Goal: Transaction & Acquisition: Purchase product/service

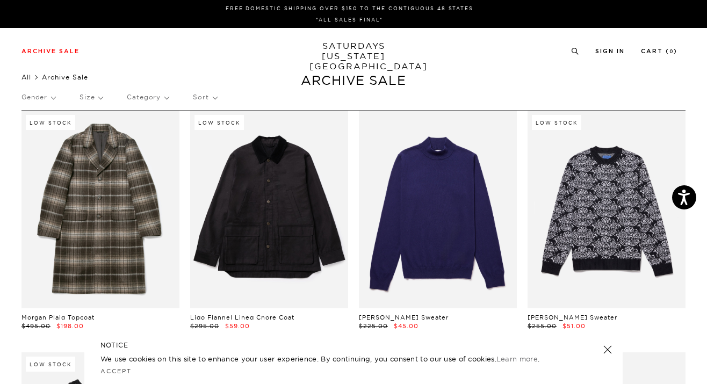
click at [27, 78] on link "All" at bounding box center [26, 77] width 10 height 8
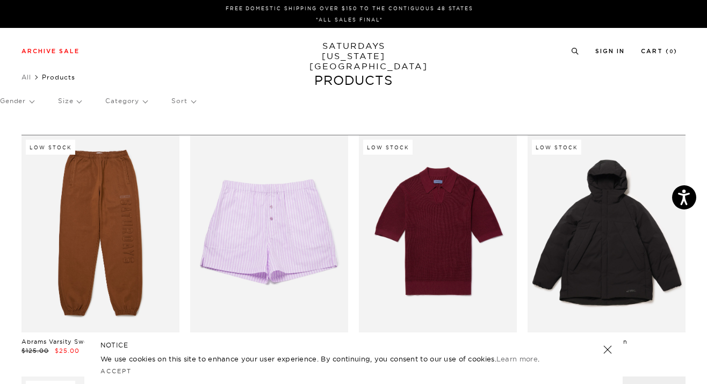
click at [26, 99] on p "Gender" at bounding box center [17, 101] width 34 height 25
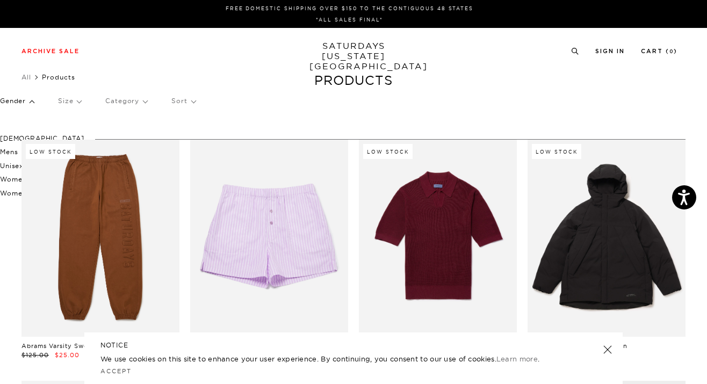
click at [10, 135] on p "[DEMOGRAPHIC_DATA]" at bounding box center [42, 139] width 84 height 14
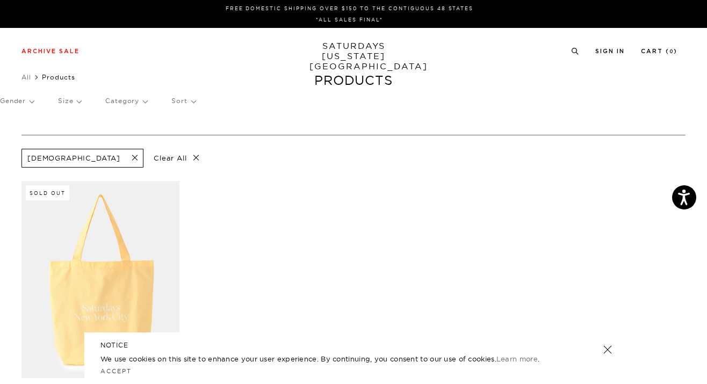
click at [120, 157] on span at bounding box center [131, 158] width 23 height 10
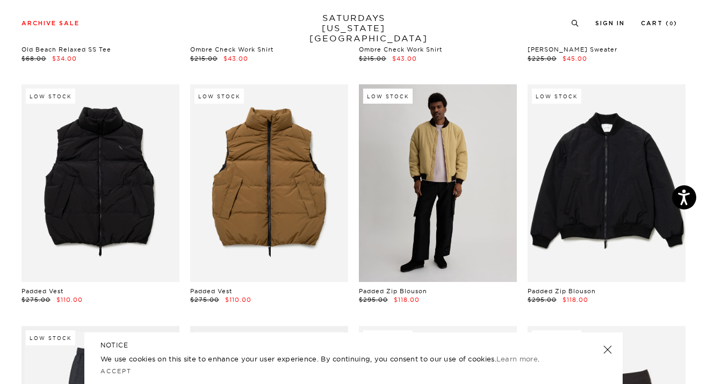
scroll to position [10682, 0]
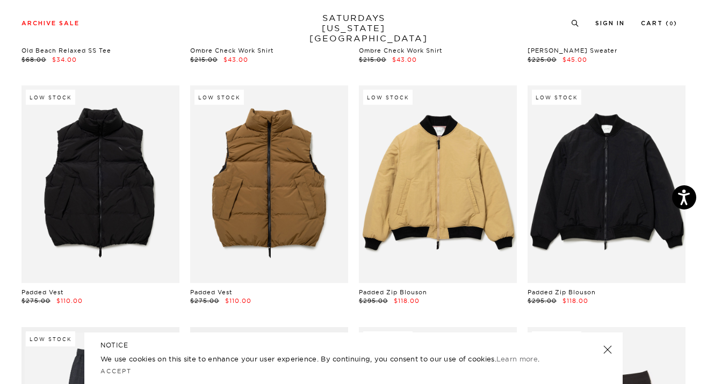
drag, startPoint x: 616, startPoint y: 230, endPoint x: 649, endPoint y: 1, distance: 231.3
drag, startPoint x: 440, startPoint y: 227, endPoint x: 604, endPoint y: 17, distance: 266.7
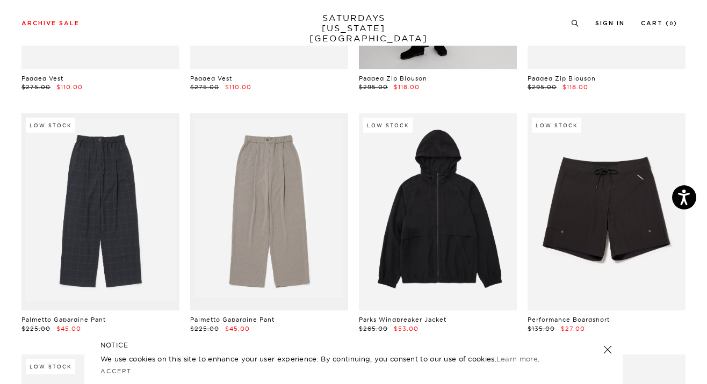
scroll to position [10898, 0]
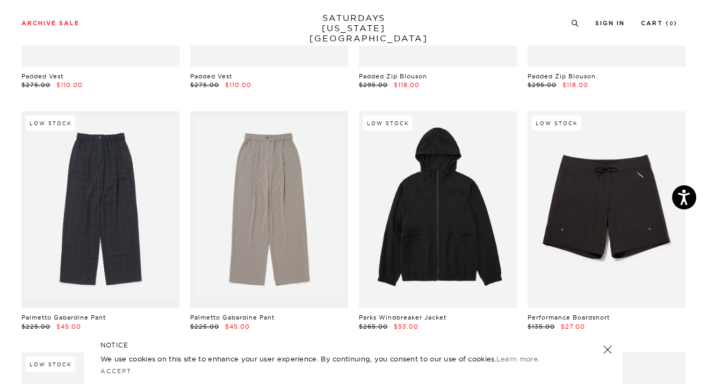
drag, startPoint x: 417, startPoint y: 206, endPoint x: 613, endPoint y: 0, distance: 284.5
drag, startPoint x: 592, startPoint y: 209, endPoint x: 644, endPoint y: 0, distance: 215.7
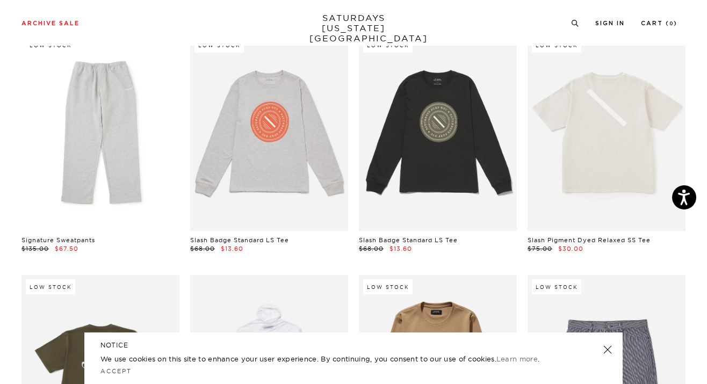
scroll to position [12666, 0]
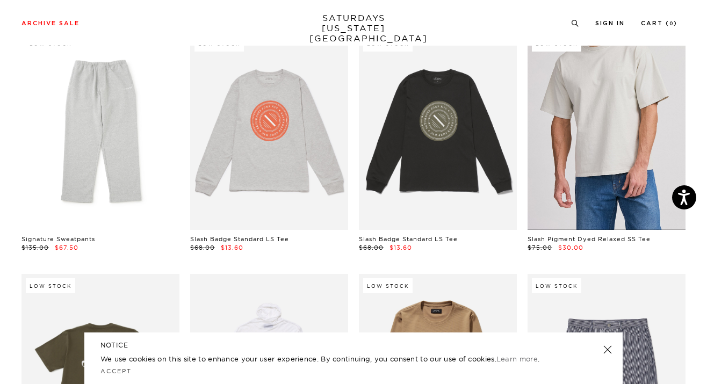
drag, startPoint x: 607, startPoint y: 122, endPoint x: 638, endPoint y: 112, distance: 31.8
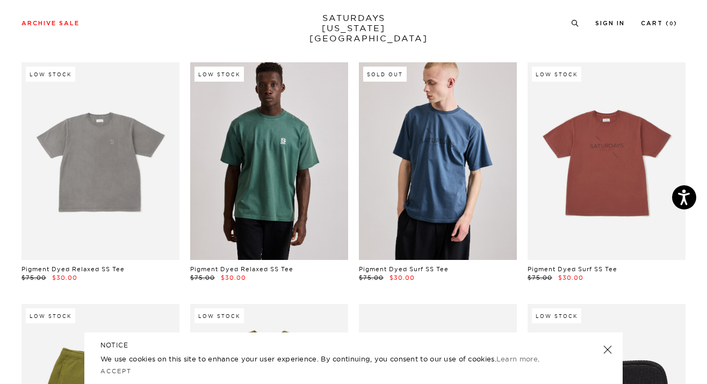
scroll to position [11186, 0]
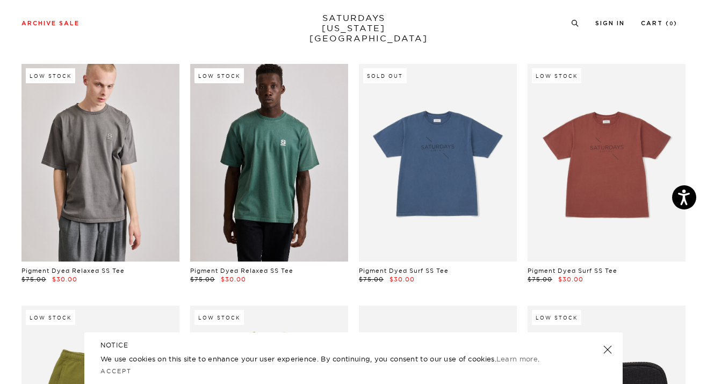
click at [117, 184] on link at bounding box center [100, 163] width 158 height 198
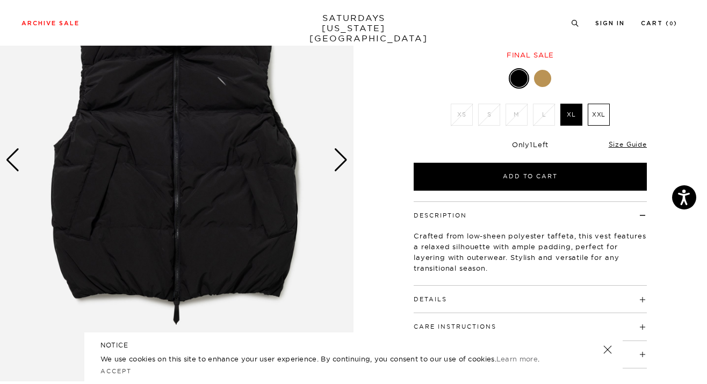
scroll to position [124, 0]
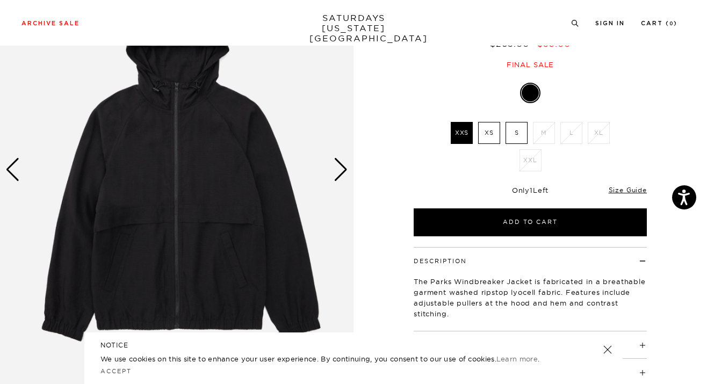
scroll to position [100, 0]
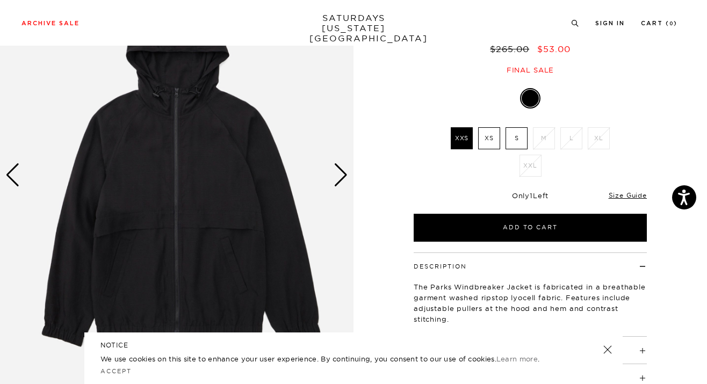
click at [343, 176] on div "Next slide" at bounding box center [341, 175] width 15 height 24
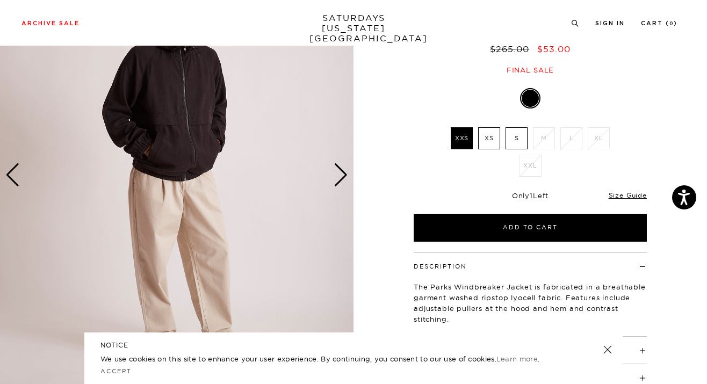
click at [343, 176] on div "Next slide" at bounding box center [341, 175] width 15 height 24
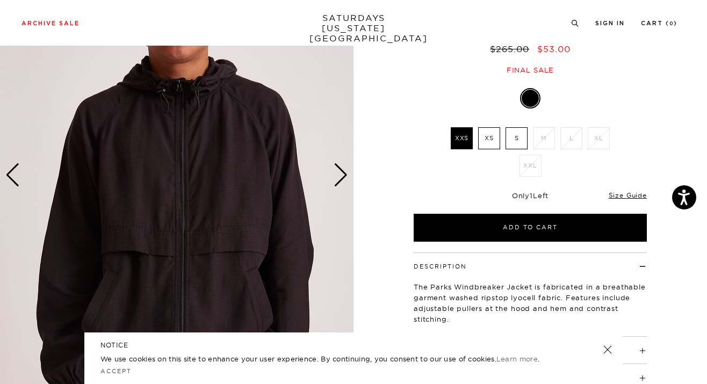
click at [343, 176] on div "Next slide" at bounding box center [341, 175] width 15 height 24
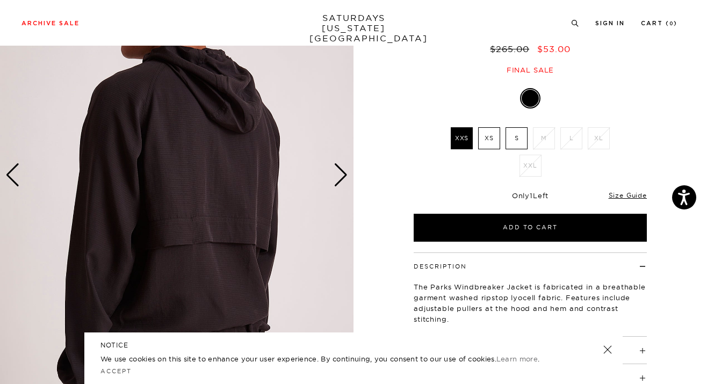
click at [343, 176] on div "Next slide" at bounding box center [341, 175] width 15 height 24
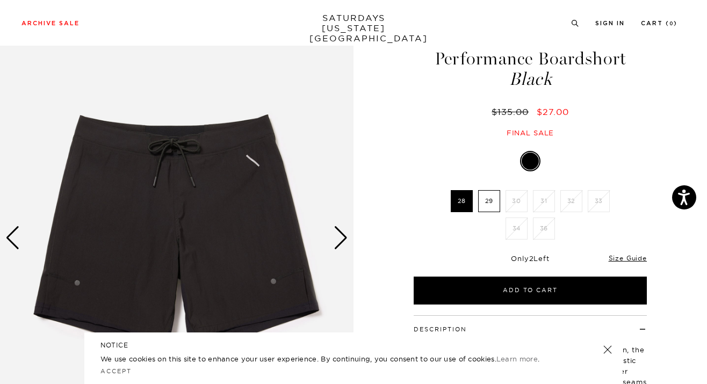
scroll to position [20, 0]
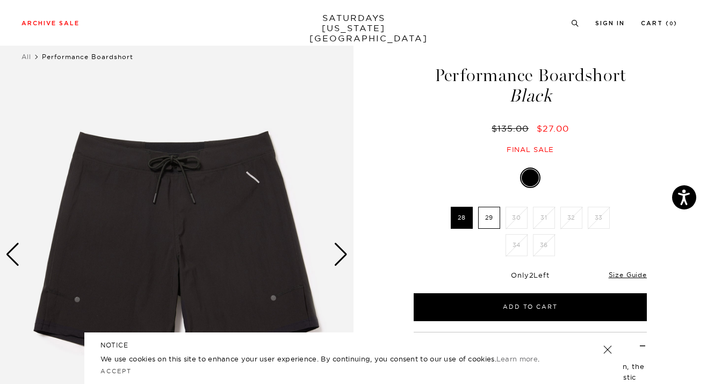
click at [342, 251] on div "Next slide" at bounding box center [341, 255] width 15 height 24
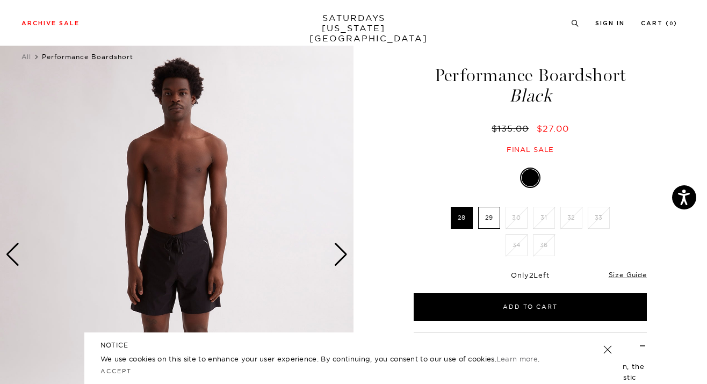
click at [342, 251] on div "Next slide" at bounding box center [341, 255] width 15 height 24
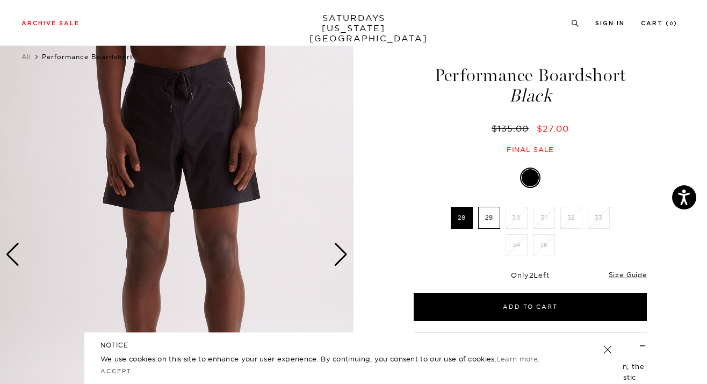
click at [342, 251] on div "Next slide" at bounding box center [341, 255] width 15 height 24
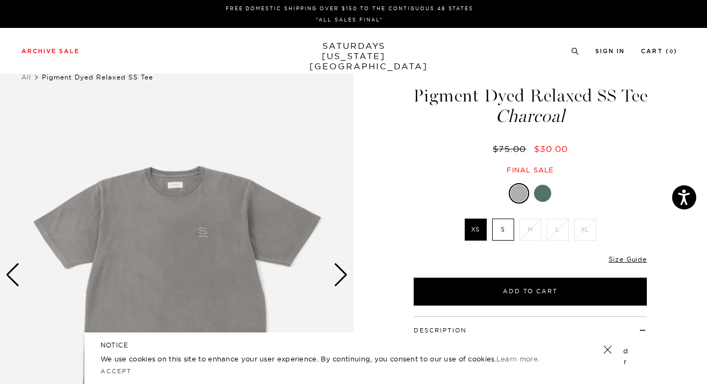
click at [204, 230] on img at bounding box center [176, 275] width 353 height 442
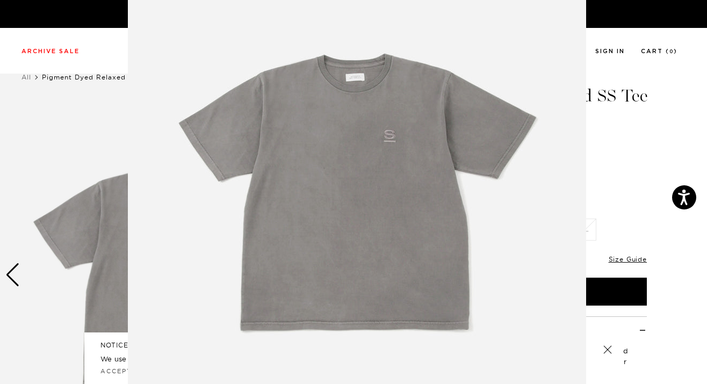
scroll to position [86, 0]
click at [389, 211] on img at bounding box center [357, 189] width 458 height 550
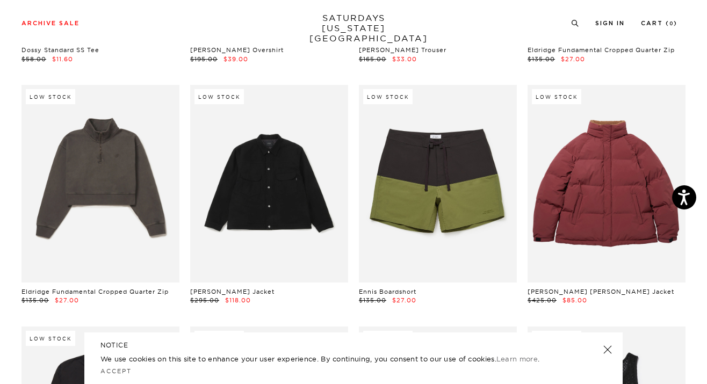
scroll to position [4892, 0]
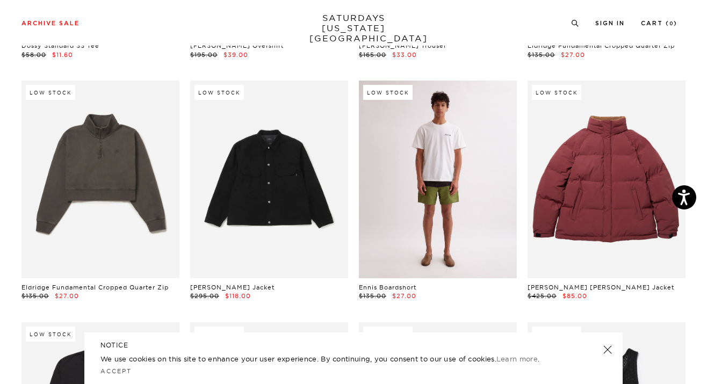
click at [436, 257] on link at bounding box center [438, 180] width 158 height 198
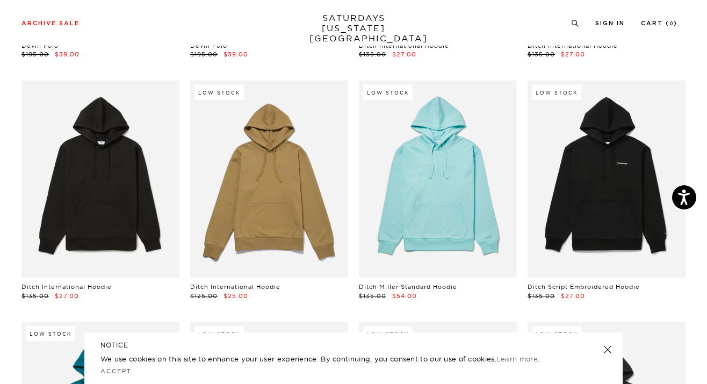
scroll to position [4169, 0]
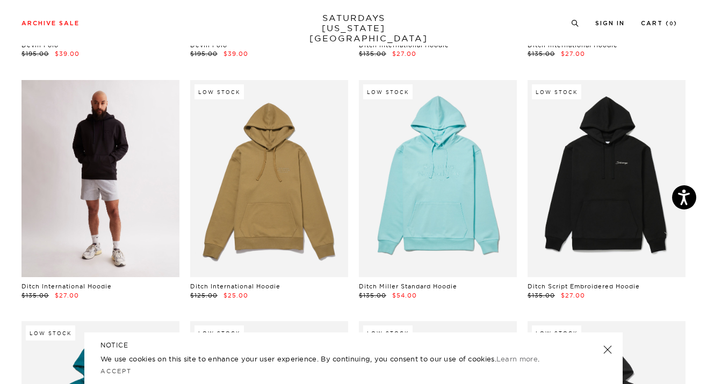
click at [99, 191] on link at bounding box center [100, 179] width 158 height 198
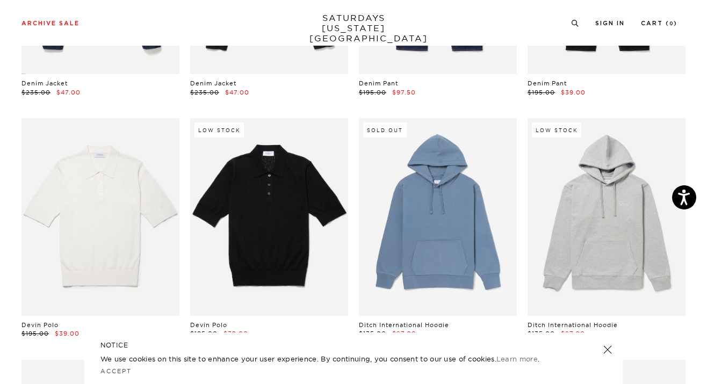
scroll to position [3888, 0]
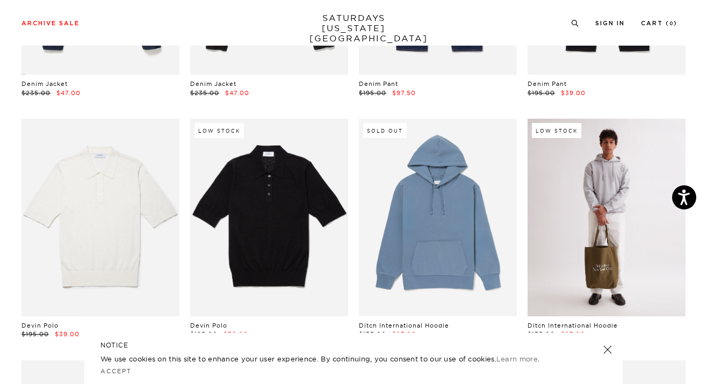
click at [583, 227] on link at bounding box center [606, 218] width 158 height 198
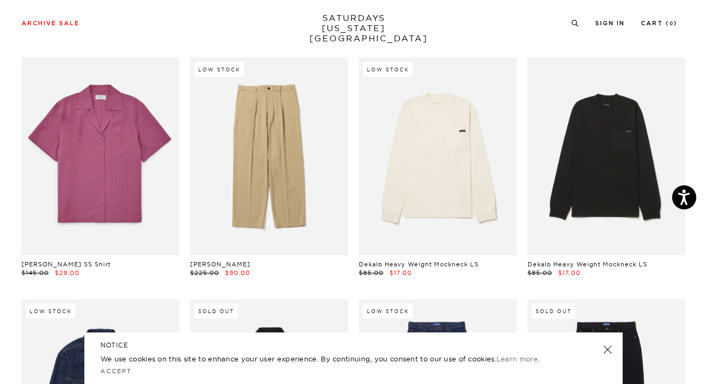
scroll to position [3469, 0]
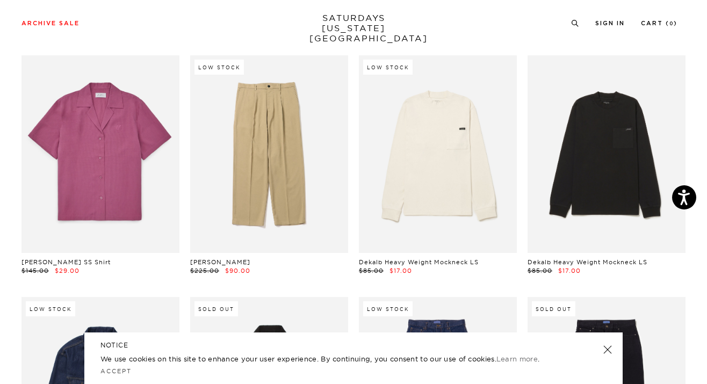
drag, startPoint x: 587, startPoint y: 177, endPoint x: 609, endPoint y: 1, distance: 176.9
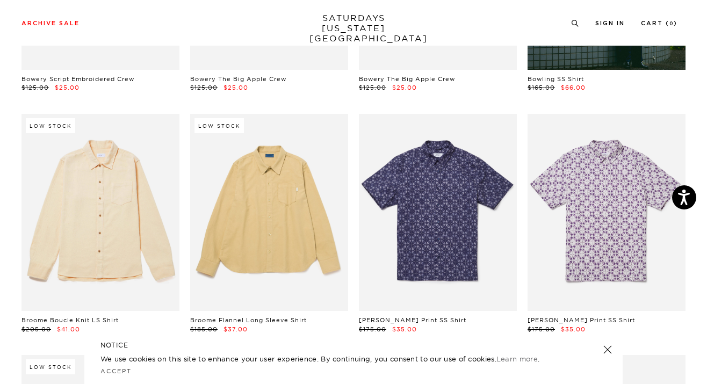
scroll to position [985, 0]
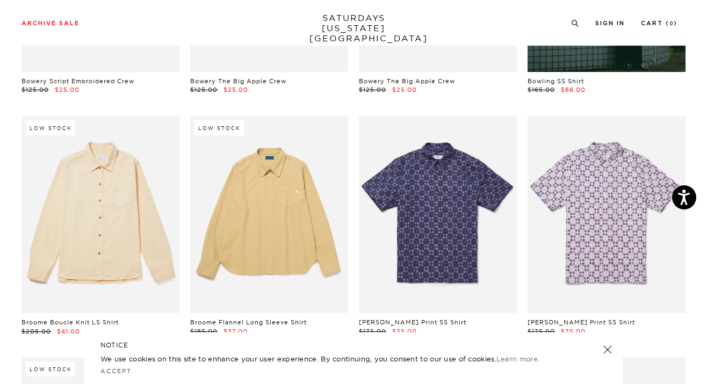
drag, startPoint x: 104, startPoint y: 208, endPoint x: 577, endPoint y: 3, distance: 516.5
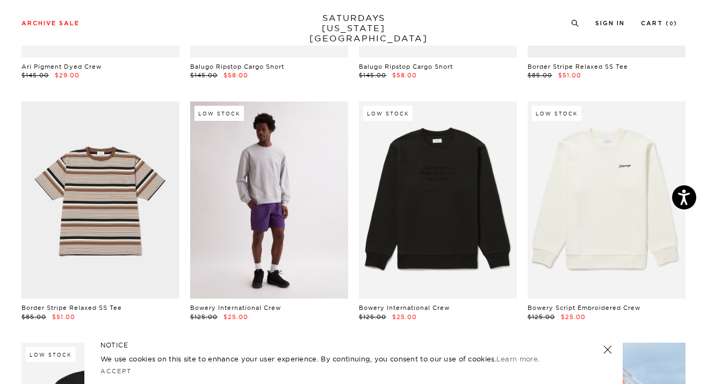
scroll to position [514, 0]
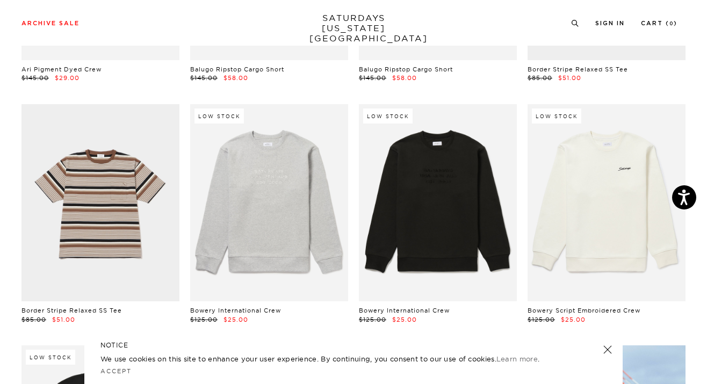
drag, startPoint x: 423, startPoint y: 238, endPoint x: 575, endPoint y: 2, distance: 281.2
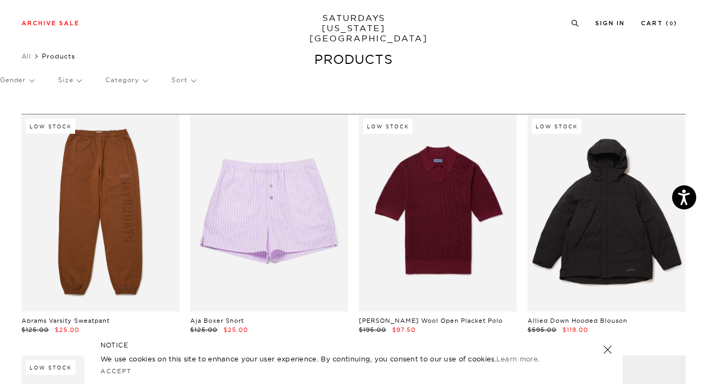
scroll to position [28, 0]
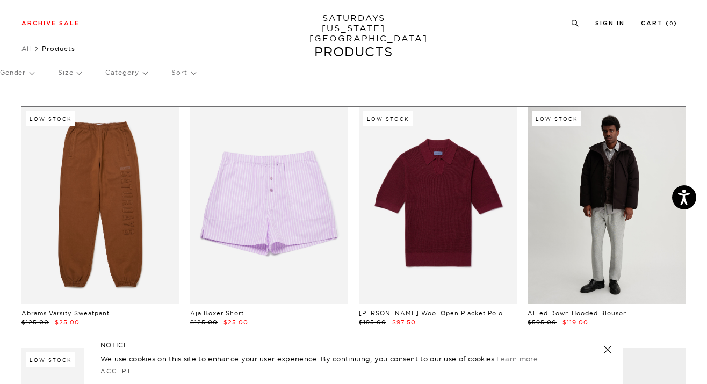
click at [611, 211] on link at bounding box center [606, 206] width 158 height 198
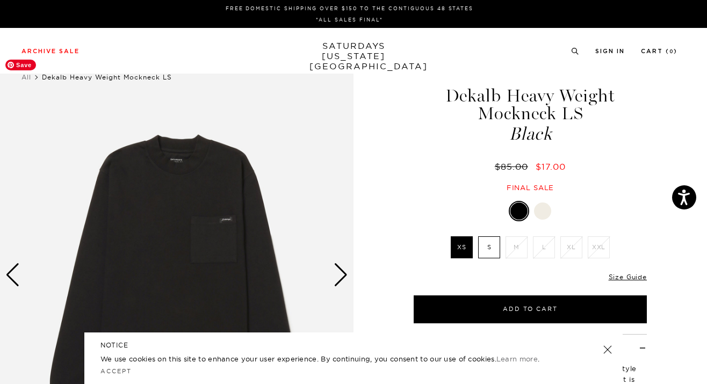
click at [224, 221] on img at bounding box center [176, 275] width 353 height 442
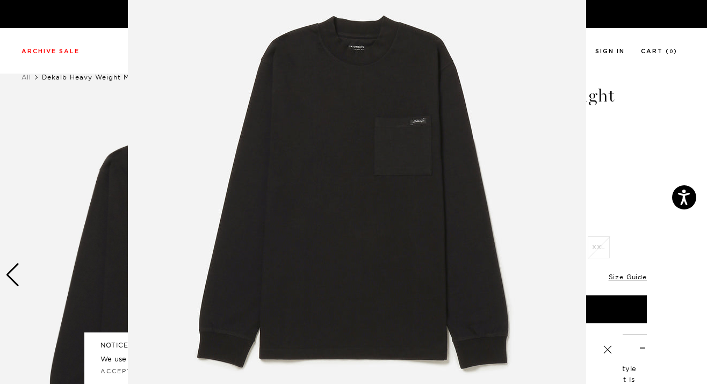
scroll to position [78, 0]
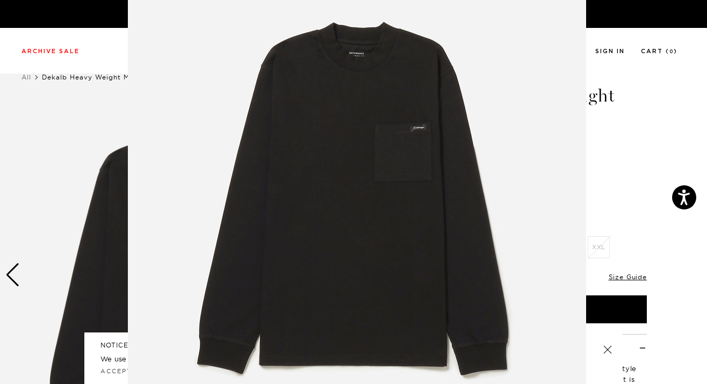
click at [654, 147] on figure at bounding box center [353, 192] width 707 height 384
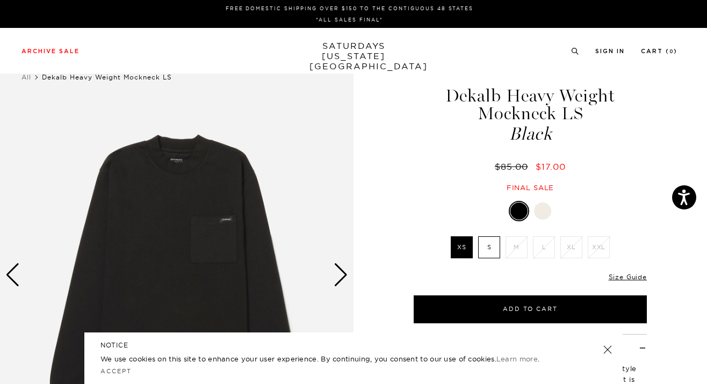
click at [545, 208] on div at bounding box center [542, 210] width 17 height 17
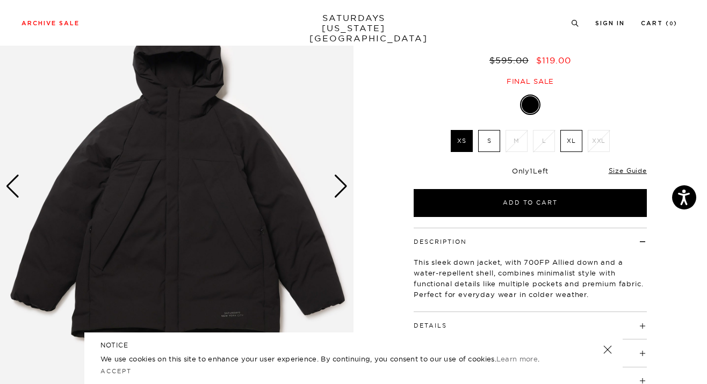
scroll to position [69, 0]
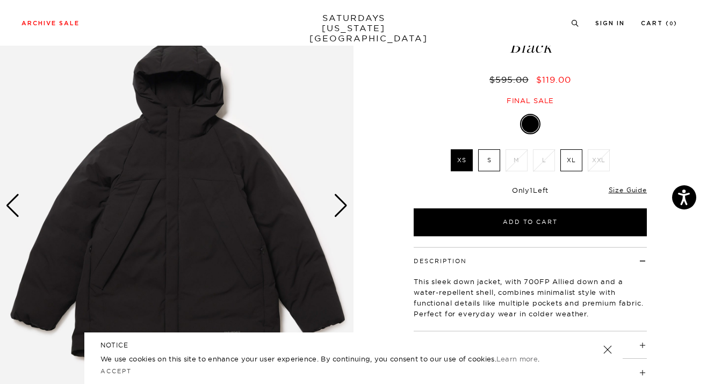
click at [342, 202] on div "Next slide" at bounding box center [341, 206] width 15 height 24
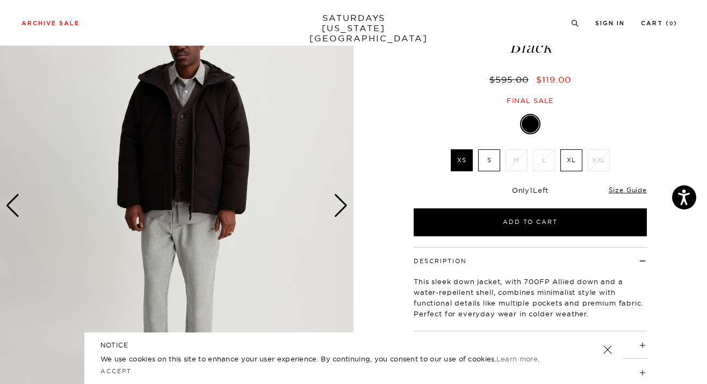
click at [342, 202] on div "Next slide" at bounding box center [341, 206] width 15 height 24
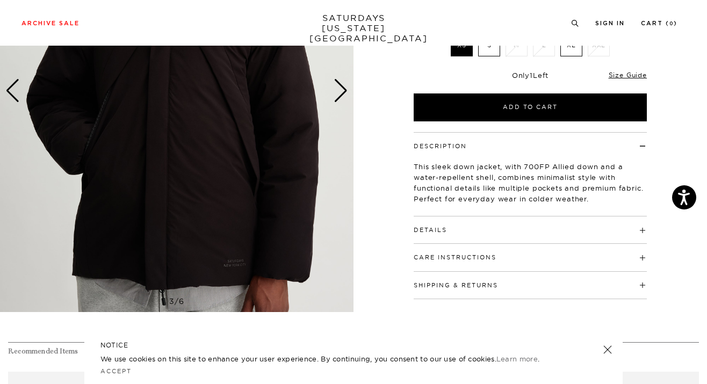
scroll to position [196, 0]
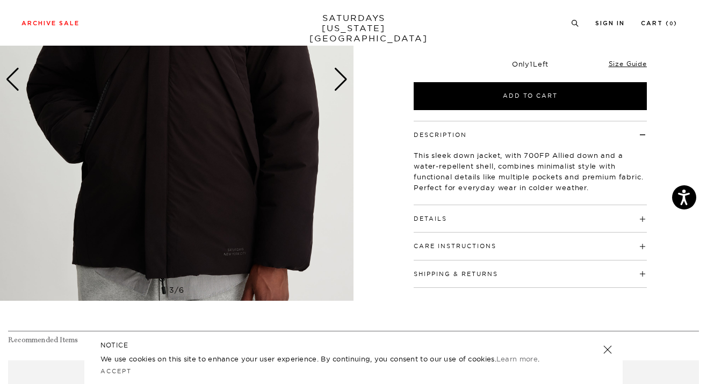
click at [635, 218] on h4 "Details" at bounding box center [530, 214] width 233 height 18
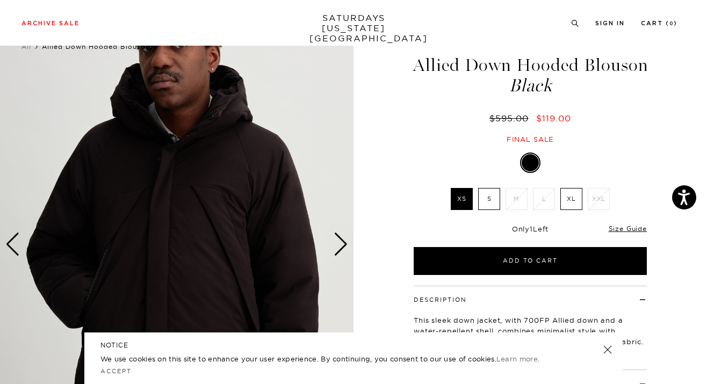
scroll to position [0, 0]
